Goal: Information Seeking & Learning: Learn about a topic

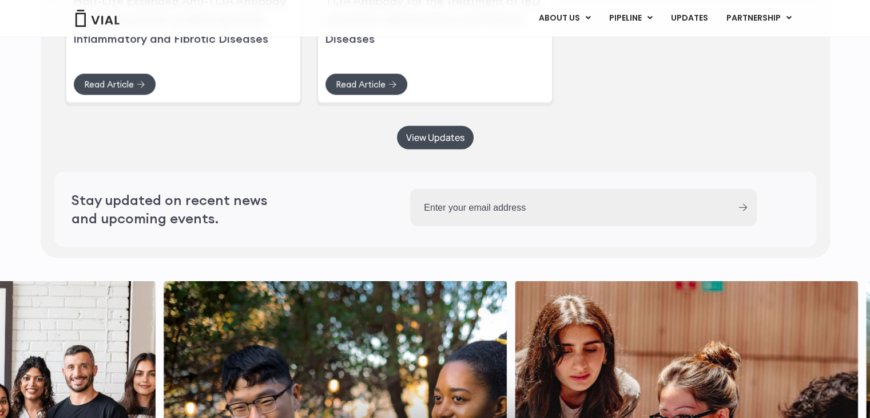
scroll to position [2861, 0]
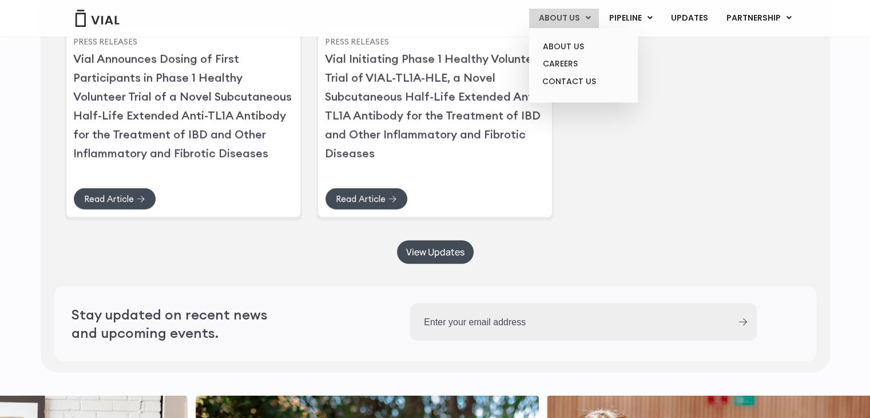
click at [573, 17] on link "ABOUT US" at bounding box center [564, 18] width 70 height 19
click at [573, 44] on link "ABOUT US" at bounding box center [583, 47] width 100 height 18
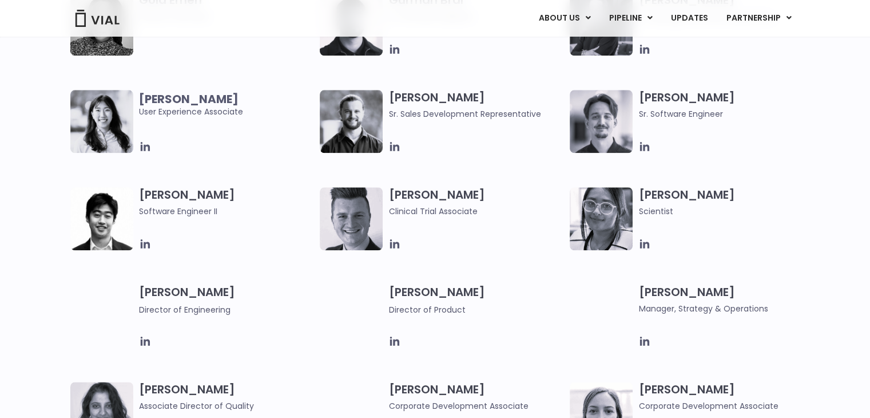
scroll to position [1659, 0]
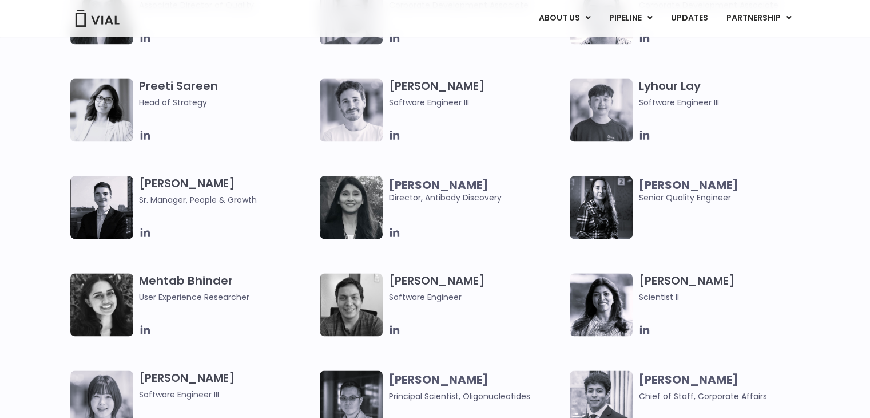
drag, startPoint x: 870, startPoint y: 232, endPoint x: 870, endPoint y: 237, distance: 5.8
click at [870, 237] on html "Skip to content Vial Announces Dosing of First Patient in Phase 1 Healthy Volun…" at bounding box center [435, 18] width 870 height 3354
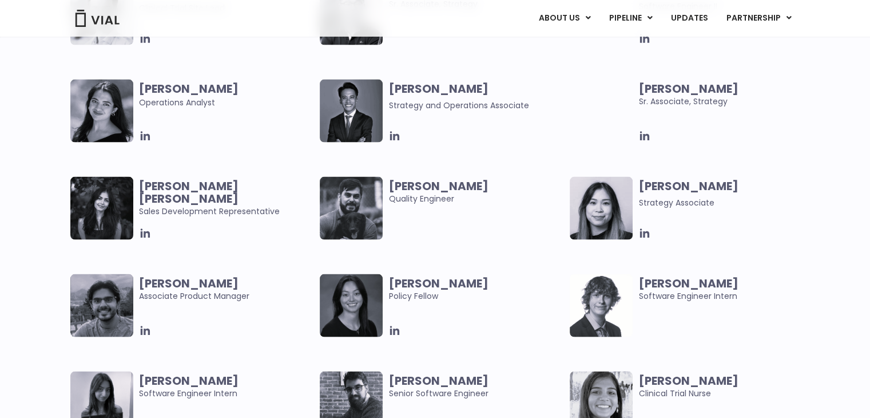
scroll to position [2193, 0]
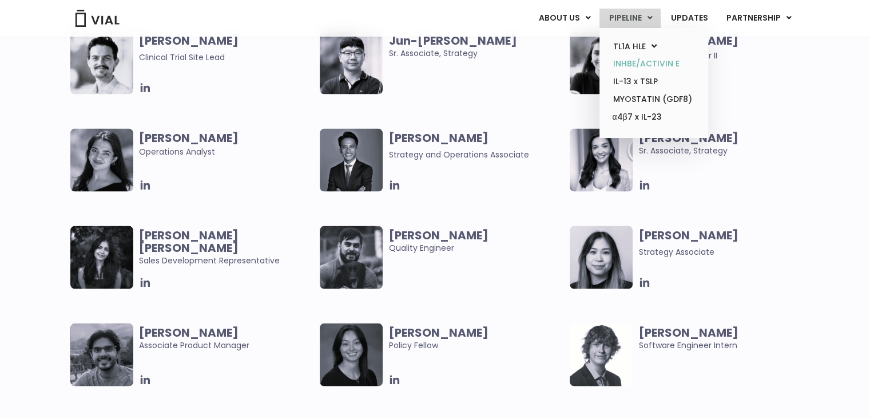
click at [655, 61] on link "INHBE/ACTIVIN E" at bounding box center [654, 64] width 100 height 18
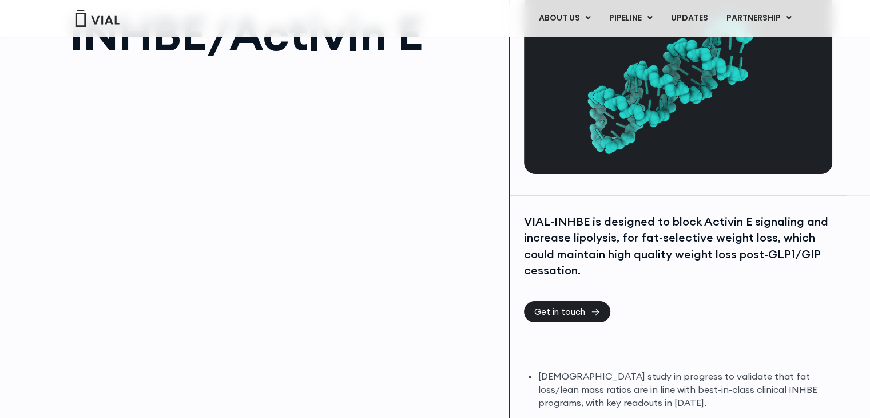
scroll to position [114, 0]
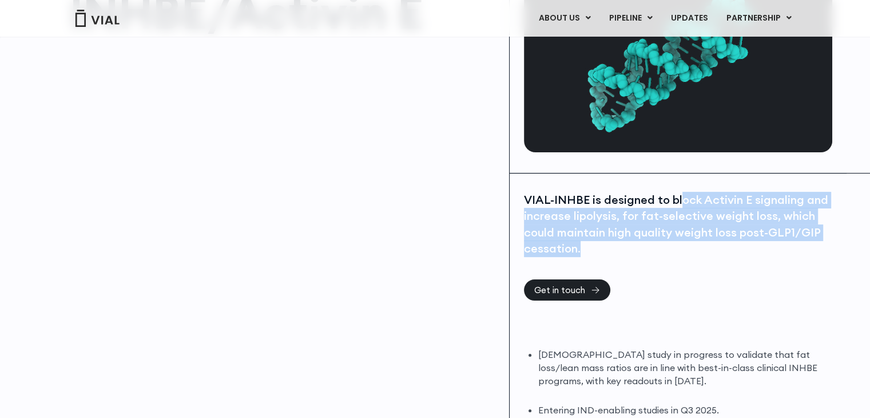
drag, startPoint x: 682, startPoint y: 184, endPoint x: 725, endPoint y: 256, distance: 83.9
click at [724, 264] on div "VIAL-INHBE is designed to block Activin E signaling and increase lipolysis, for…" at bounding box center [678, 329] width 337 height 312
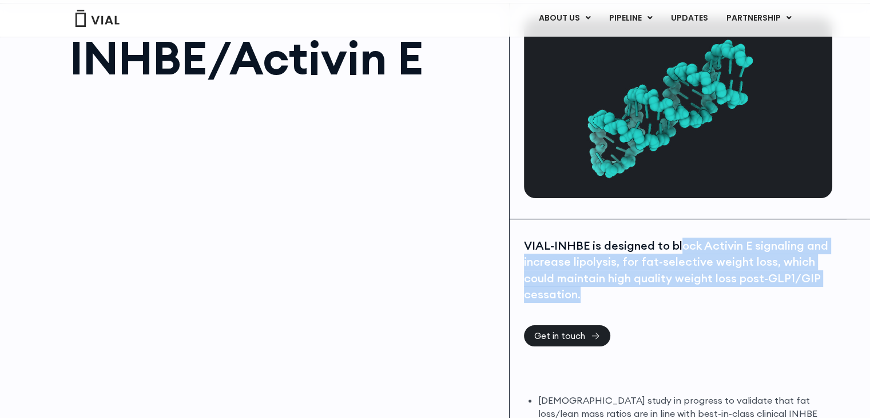
scroll to position [0, 0]
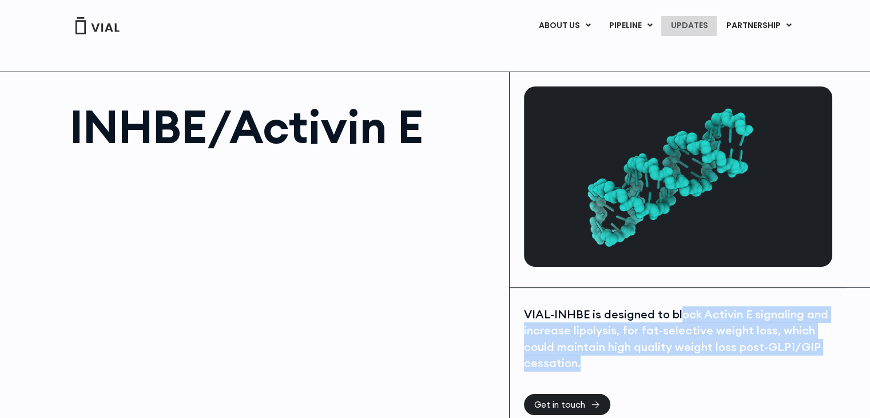
click at [692, 22] on link "UPDATES" at bounding box center [688, 25] width 55 height 19
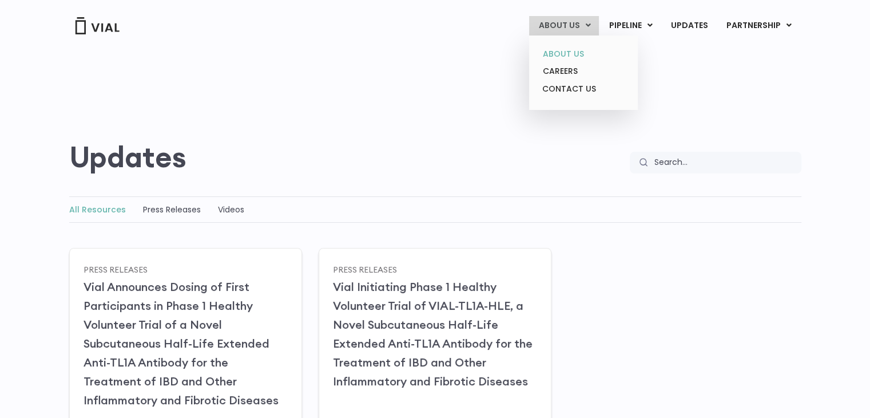
click at [572, 52] on link "ABOUT US" at bounding box center [583, 54] width 100 height 18
